Goal: Check status: Check status

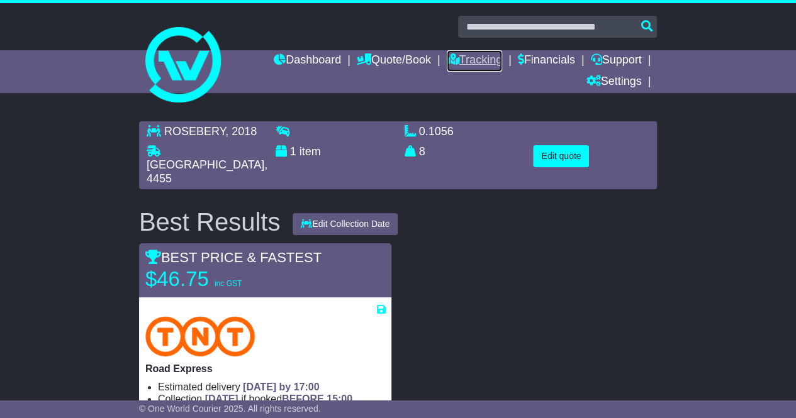
click at [462, 55] on link "Tracking" at bounding box center [474, 60] width 55 height 21
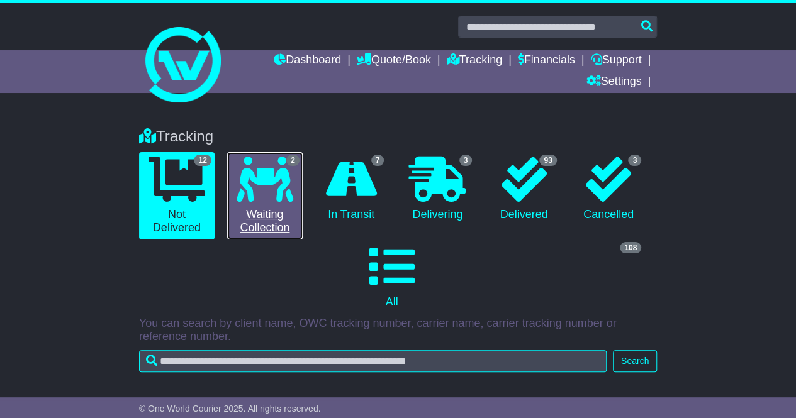
click at [269, 196] on icon at bounding box center [265, 179] width 57 height 45
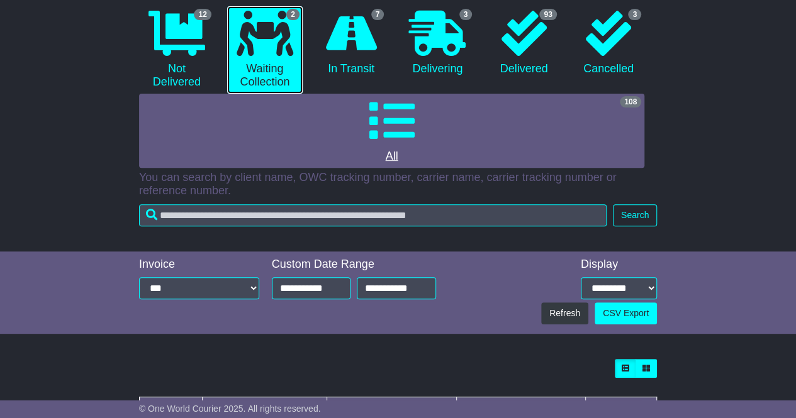
scroll to position [42, 0]
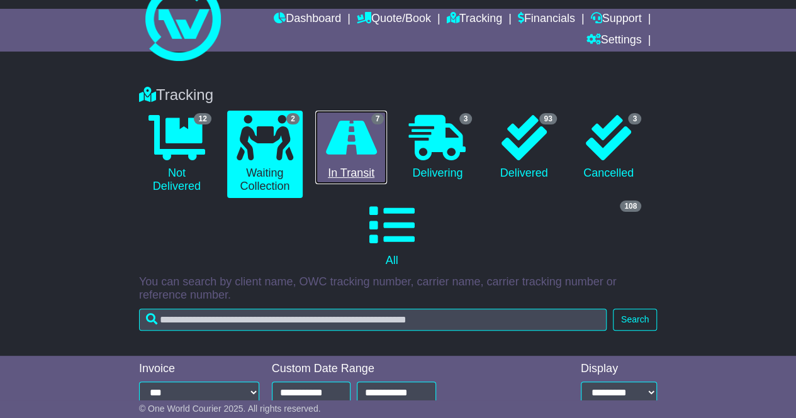
click at [347, 140] on icon at bounding box center [351, 137] width 51 height 45
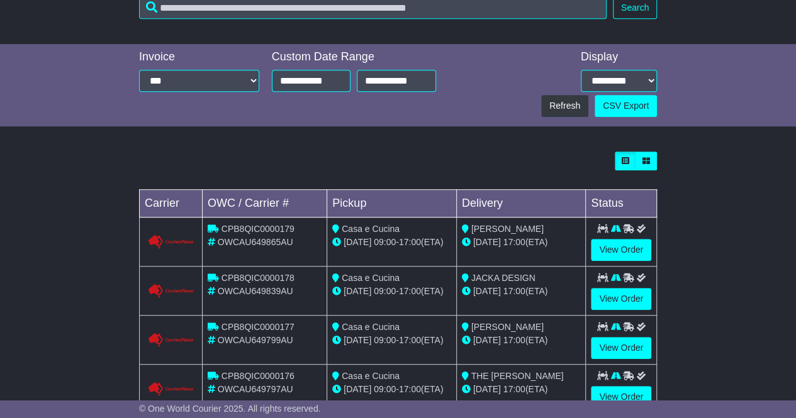
scroll to position [356, 0]
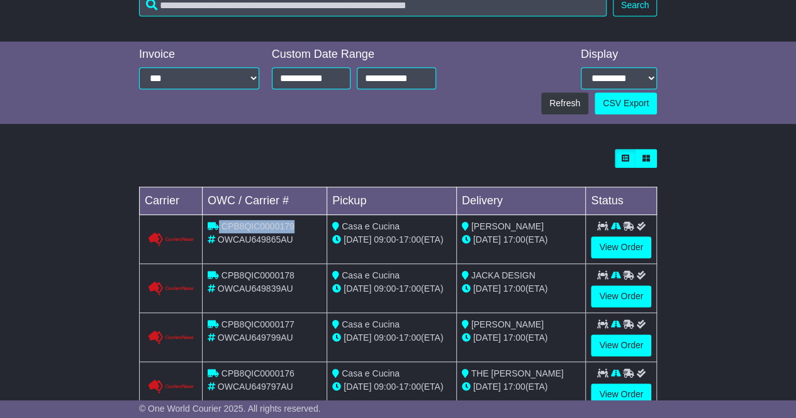
drag, startPoint x: 298, startPoint y: 225, endPoint x: 219, endPoint y: 228, distance: 79.3
click at [219, 228] on div "CPB8QIC0000179" at bounding box center [265, 226] width 114 height 13
copy div "CPB8QIC0000179"
